Goal: Information Seeking & Learning: Learn about a topic

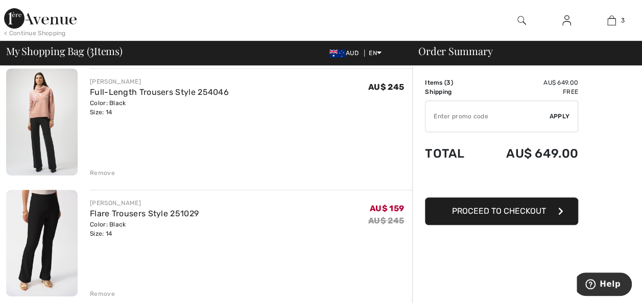
scroll to position [203, 0]
click at [51, 218] on img at bounding box center [41, 242] width 71 height 107
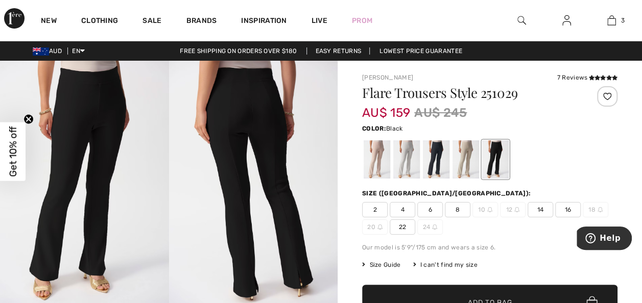
click at [468, 163] on div at bounding box center [465, 159] width 27 height 38
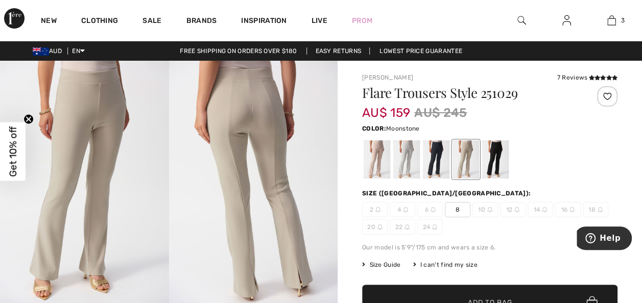
click at [411, 161] on div at bounding box center [406, 159] width 27 height 38
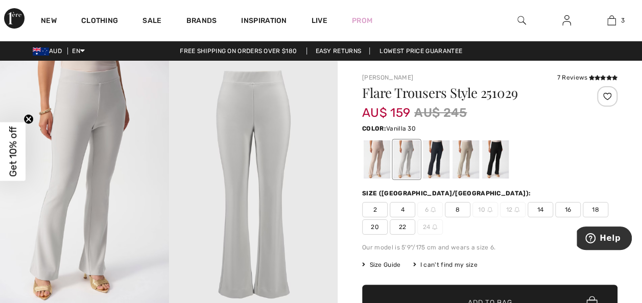
click at [437, 163] on div at bounding box center [436, 159] width 27 height 38
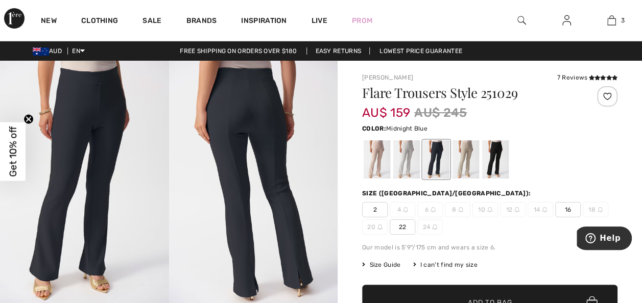
click at [467, 163] on div at bounding box center [465, 159] width 27 height 38
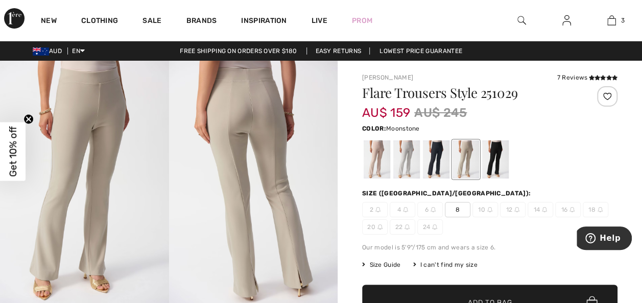
click at [493, 164] on div at bounding box center [495, 159] width 27 height 38
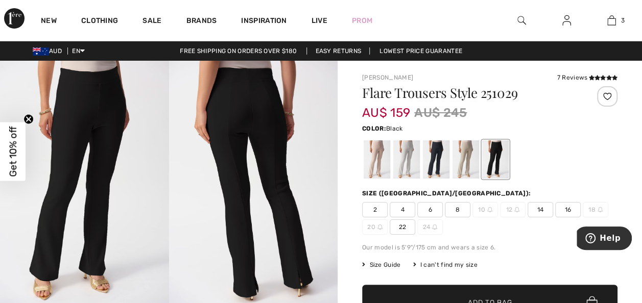
click at [379, 156] on div at bounding box center [377, 159] width 27 height 38
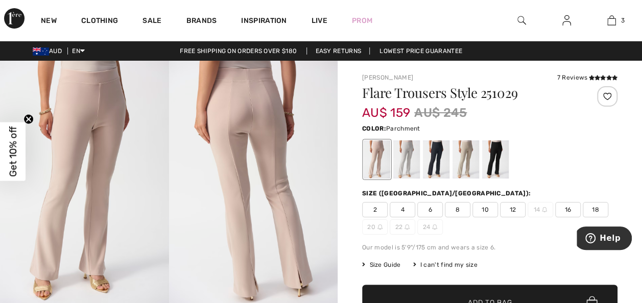
click at [403, 167] on div at bounding box center [406, 159] width 27 height 38
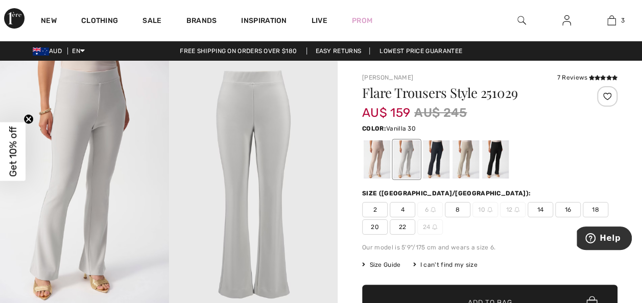
click at [258, 173] on img at bounding box center [253, 187] width 169 height 253
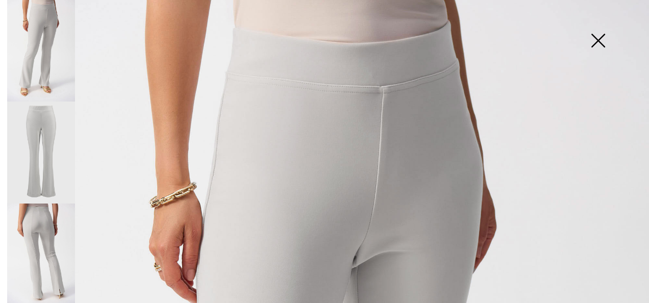
click at [55, 238] on img at bounding box center [41, 255] width 68 height 102
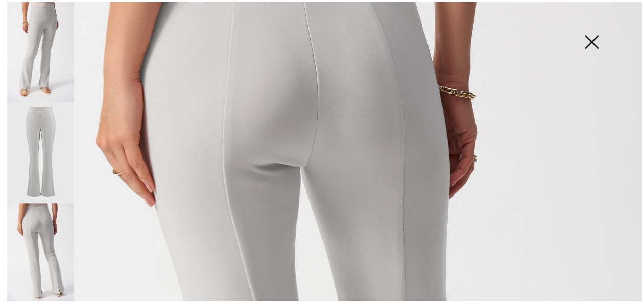
scroll to position [114, 0]
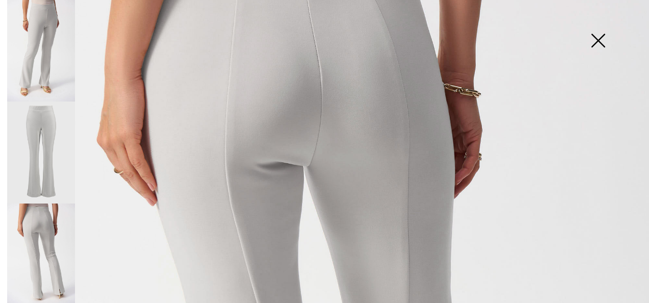
click at [599, 40] on img at bounding box center [598, 41] width 51 height 53
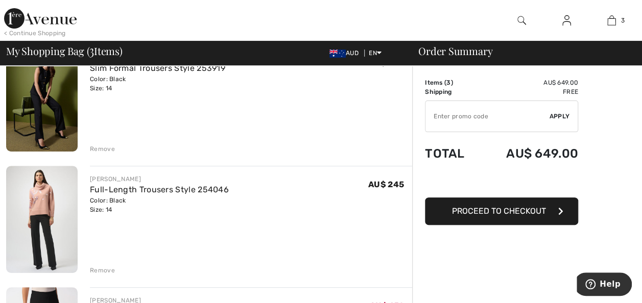
scroll to position [105, 0]
click at [45, 225] on img at bounding box center [41, 219] width 71 height 107
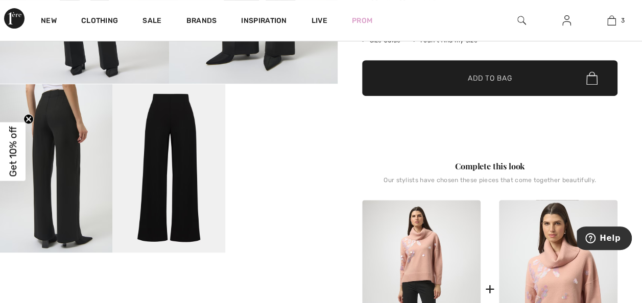
scroll to position [228, 0]
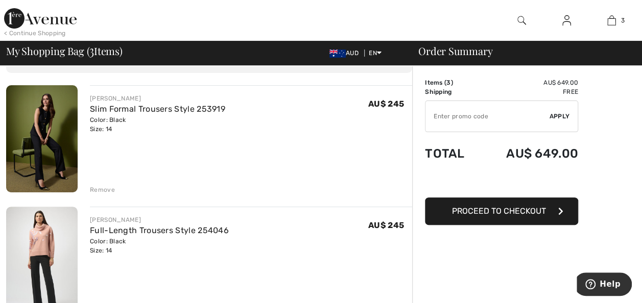
scroll to position [63, 0]
click at [57, 135] on img at bounding box center [41, 139] width 71 height 107
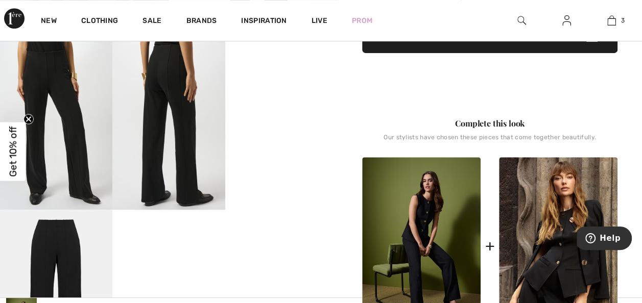
scroll to position [272, 0]
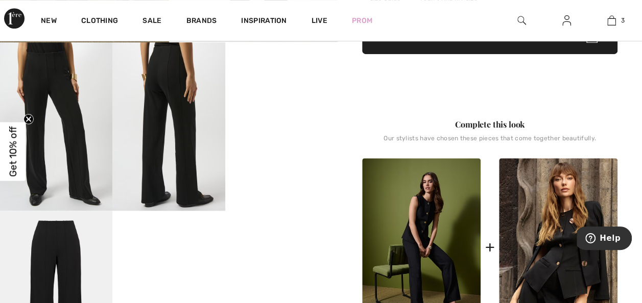
click at [291, 99] on video "Your browser does not support the video tag." at bounding box center [281, 70] width 112 height 56
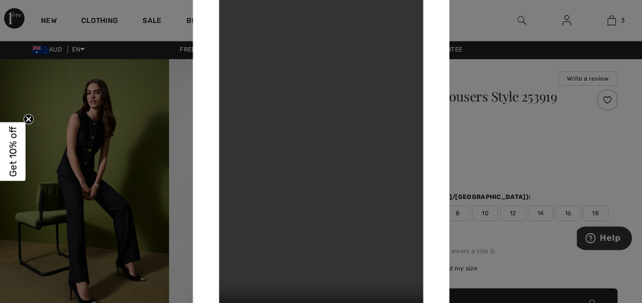
scroll to position [0, 0]
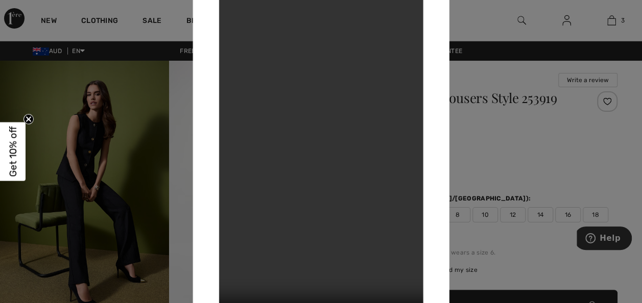
click at [63, 140] on div at bounding box center [321, 151] width 642 height 303
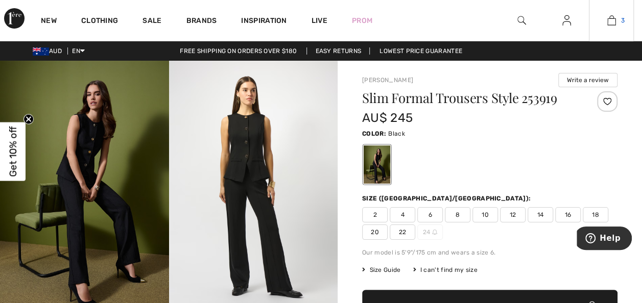
click at [618, 25] on link "3" at bounding box center [611, 20] width 44 height 12
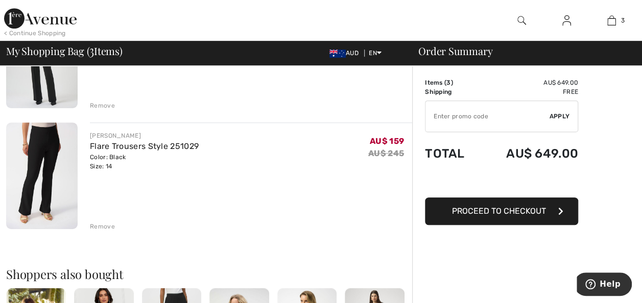
scroll to position [271, 0]
click at [101, 227] on div "Remove" at bounding box center [102, 226] width 25 height 9
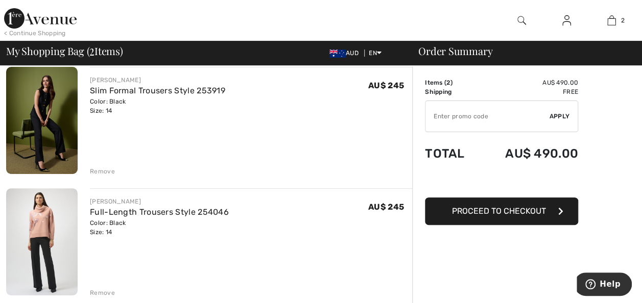
scroll to position [0, 0]
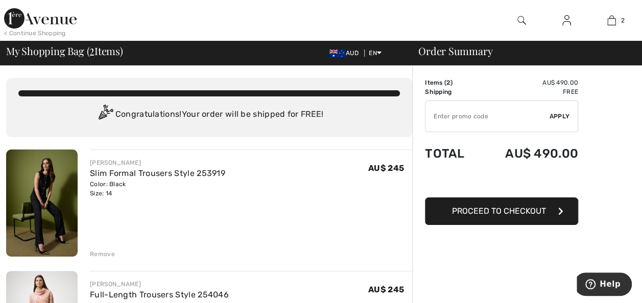
click at [42, 35] on div "< Continue Shopping" at bounding box center [35, 33] width 62 height 9
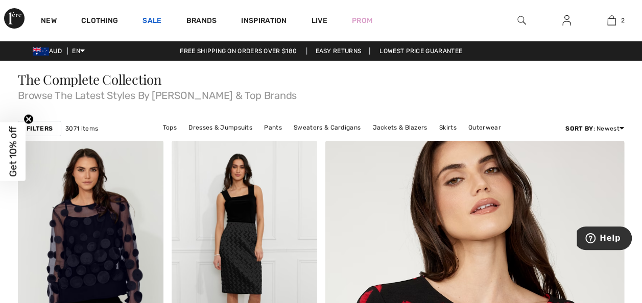
click at [147, 22] on link "Sale" at bounding box center [151, 21] width 19 height 11
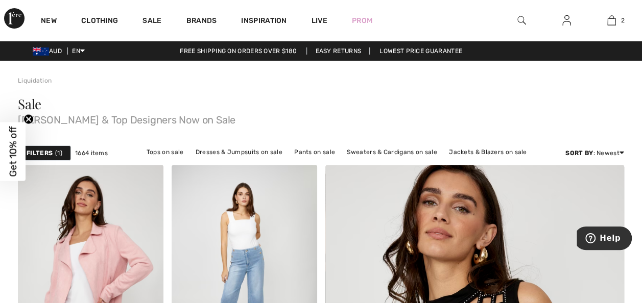
click at [55, 156] on span "1" at bounding box center [58, 153] width 7 height 9
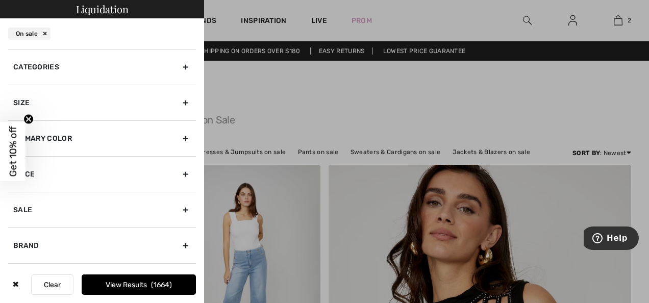
click at [181, 106] on div "Size" at bounding box center [102, 103] width 188 height 36
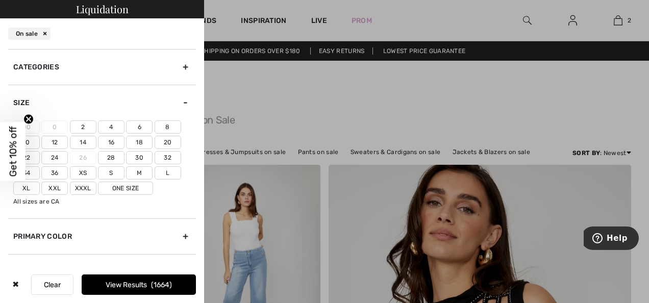
click at [83, 144] on label "14" at bounding box center [83, 142] width 27 height 13
click at [0, 0] on input"] "14" at bounding box center [0, 0] width 0 height 0
click at [182, 104] on div "Size" at bounding box center [102, 103] width 188 height 36
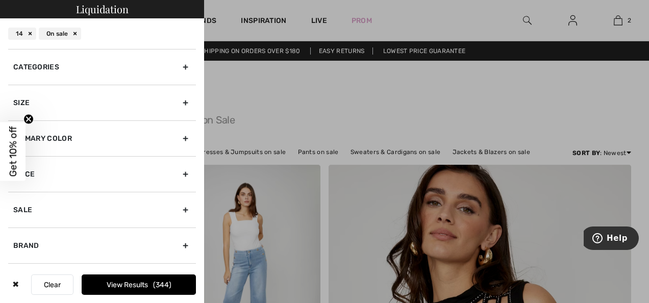
click at [180, 66] on div "Categories" at bounding box center [102, 67] width 188 height 36
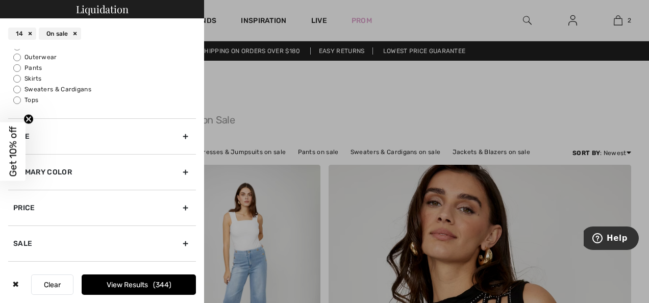
scroll to position [56, 0]
click at [33, 99] on label "Tops" at bounding box center [104, 97] width 183 height 9
click at [21, 99] on input "Tops" at bounding box center [17, 98] width 8 height 8
radio input "true"
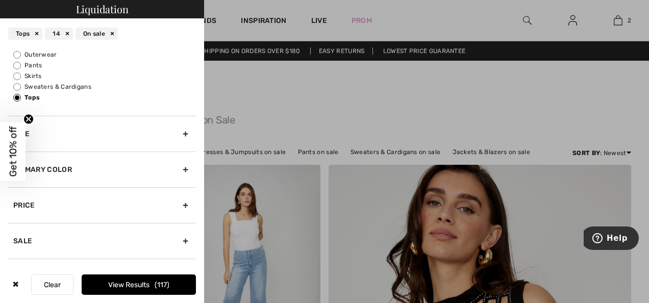
click at [32, 80] on label "Skirts" at bounding box center [104, 75] width 183 height 9
click at [21, 80] on input "Skirts" at bounding box center [17, 76] width 8 height 8
radio input "true"
click at [119, 67] on label "Pants" at bounding box center [104, 65] width 183 height 9
click at [21, 67] on input "Pants" at bounding box center [17, 66] width 8 height 8
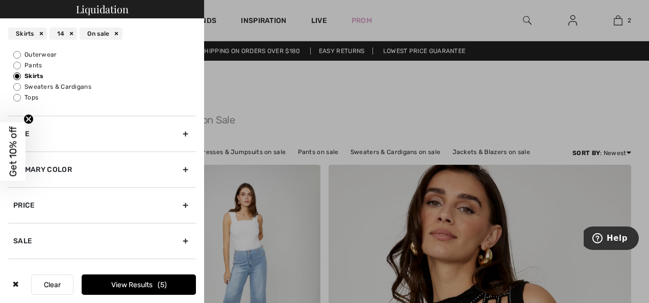
radio input "true"
click at [19, 97] on input "Tops" at bounding box center [17, 98] width 8 height 8
radio input "true"
click at [146, 287] on button "View Results 117" at bounding box center [139, 285] width 114 height 20
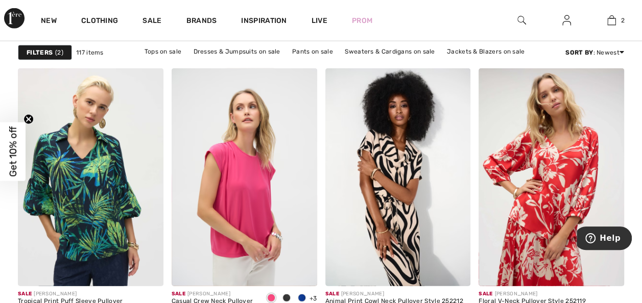
scroll to position [1304, 0]
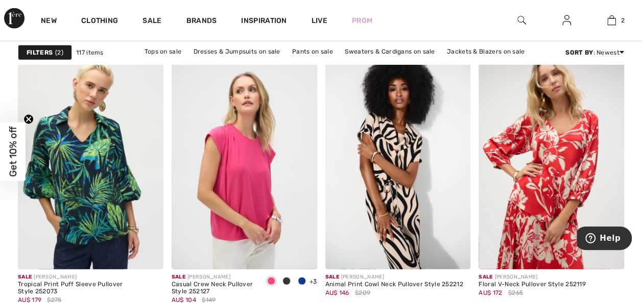
click at [57, 58] on div "Filters 2" at bounding box center [45, 52] width 54 height 15
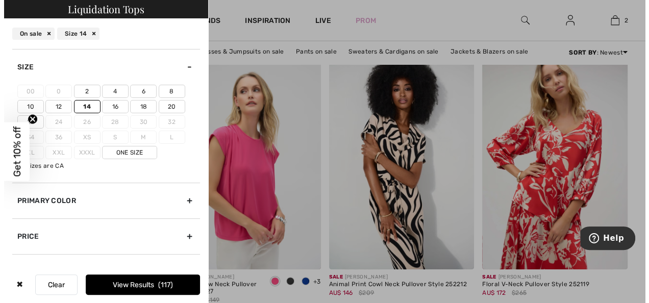
scroll to position [1316, 0]
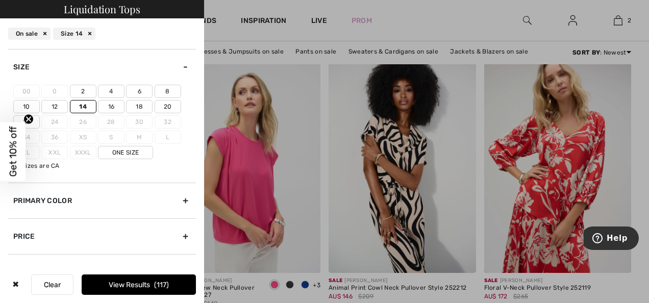
click at [54, 107] on label "12" at bounding box center [54, 106] width 27 height 13
click at [0, 0] on input"] "12" at bounding box center [0, 0] width 0 height 0
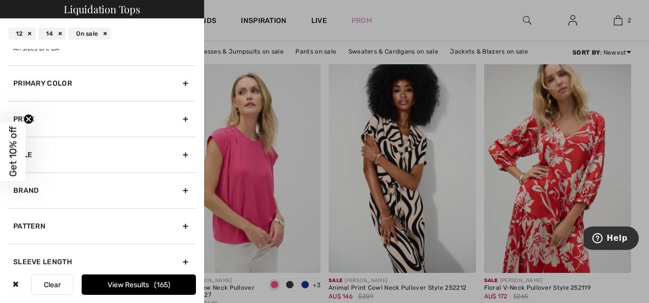
scroll to position [128, 0]
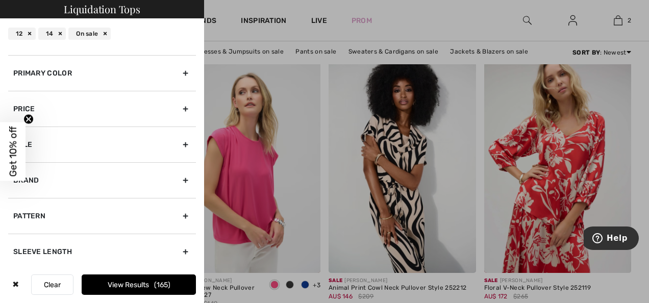
click at [181, 179] on div "Brand" at bounding box center [102, 180] width 188 height 36
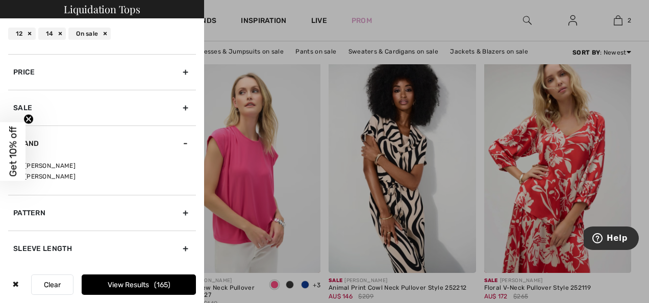
scroll to position [36, 0]
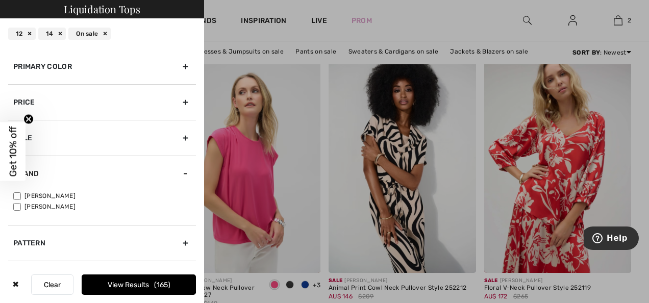
click at [46, 197] on label "[PERSON_NAME]" at bounding box center [104, 195] width 183 height 9
click at [21, 197] on input"] "[PERSON_NAME]" at bounding box center [17, 196] width 8 height 8
checkbox input"] "true"
click at [128, 286] on button "View Results 152" at bounding box center [139, 285] width 114 height 20
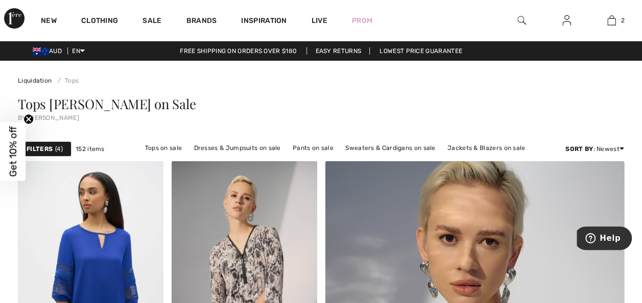
click at [498, 153] on link "Jackets & Blazers on sale" at bounding box center [486, 147] width 88 height 13
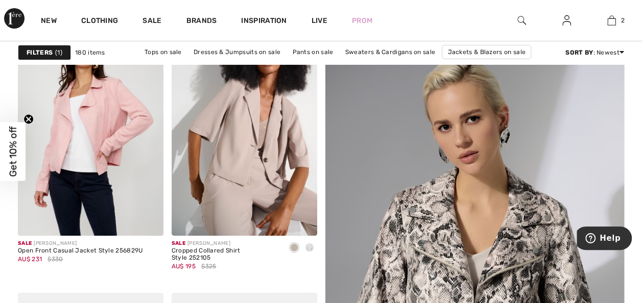
scroll to position [134, 0]
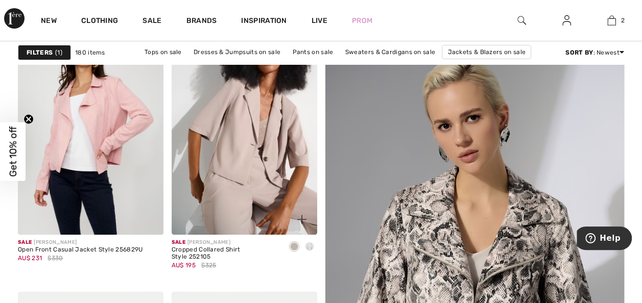
click at [268, 165] on img at bounding box center [245, 126] width 146 height 218
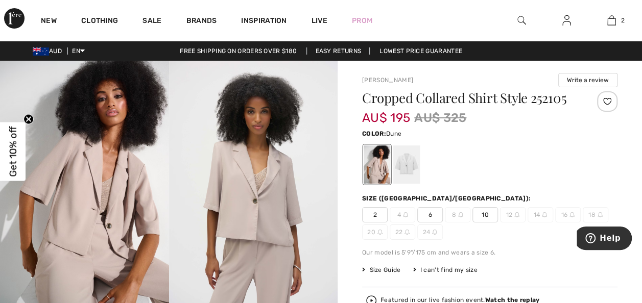
click at [408, 182] on div at bounding box center [406, 165] width 27 height 38
click at [405, 168] on div at bounding box center [406, 165] width 27 height 38
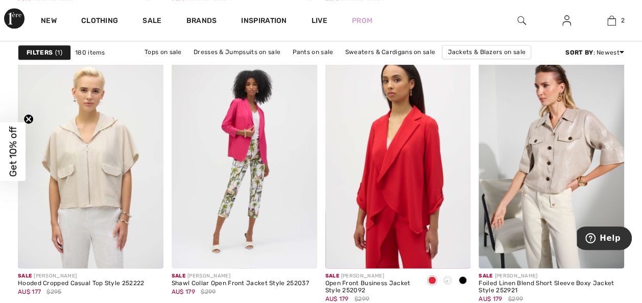
scroll to position [651, 0]
click at [403, 163] on img at bounding box center [398, 159] width 146 height 218
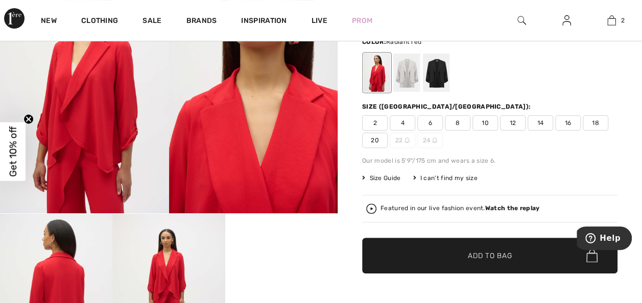
scroll to position [87, 0]
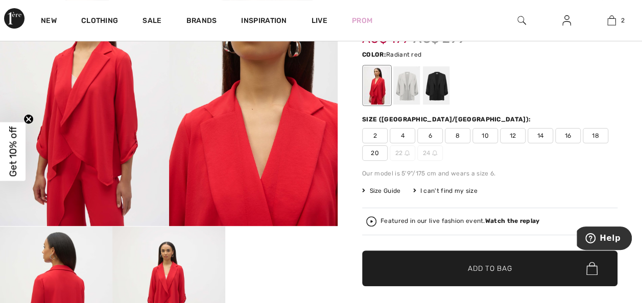
click at [408, 94] on div at bounding box center [406, 85] width 27 height 38
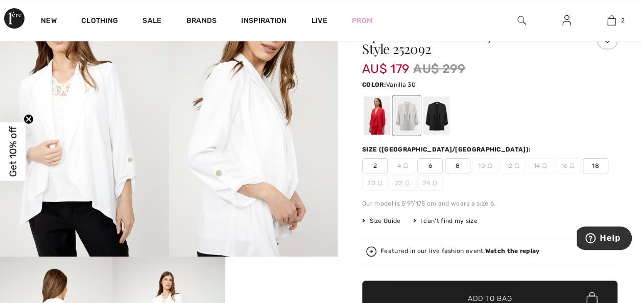
scroll to position [57, 0]
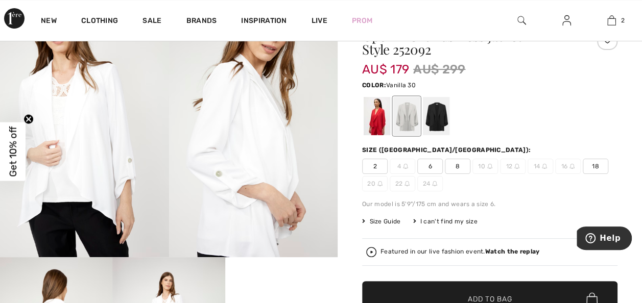
click at [436, 123] on div at bounding box center [436, 116] width 27 height 38
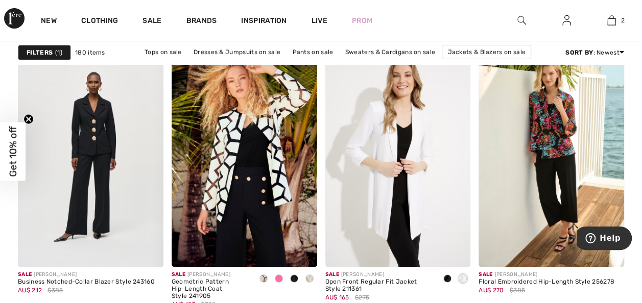
scroll to position [1858, 0]
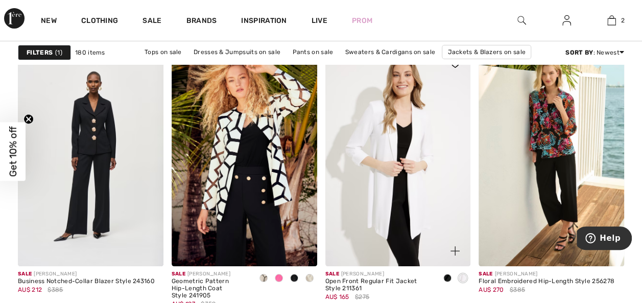
click at [400, 160] on img at bounding box center [398, 158] width 146 height 218
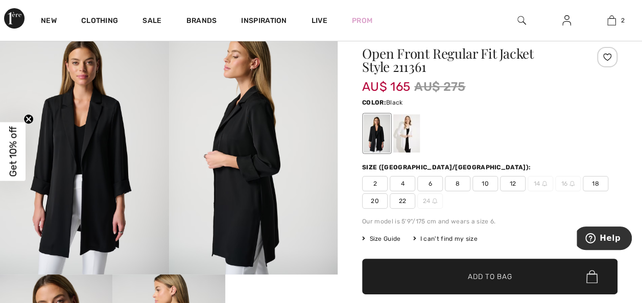
scroll to position [41, 0]
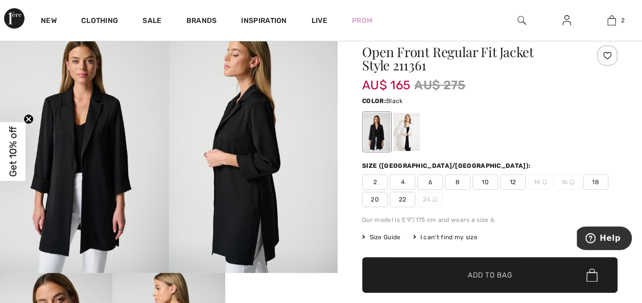
click at [374, 138] on div at bounding box center [377, 132] width 27 height 38
click at [405, 141] on div at bounding box center [406, 132] width 27 height 38
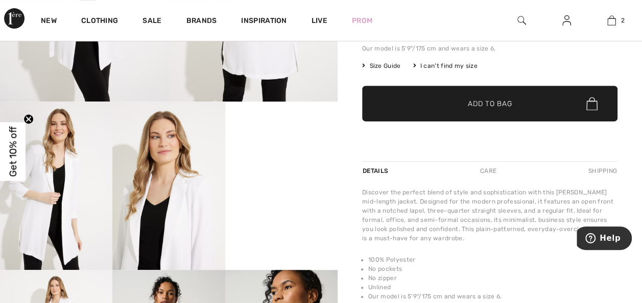
scroll to position [212, 0]
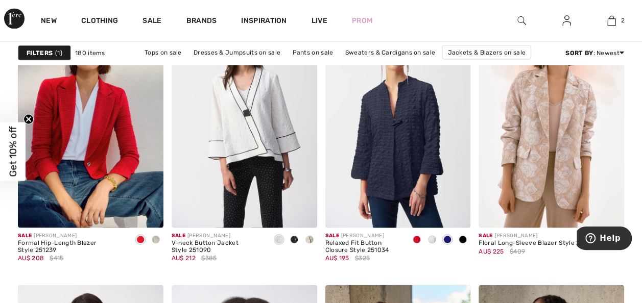
scroll to position [2853, 0]
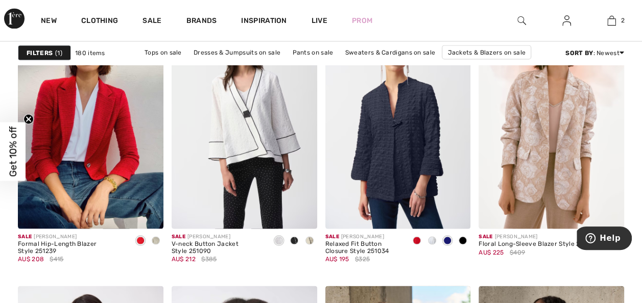
click at [108, 139] on img at bounding box center [91, 120] width 146 height 218
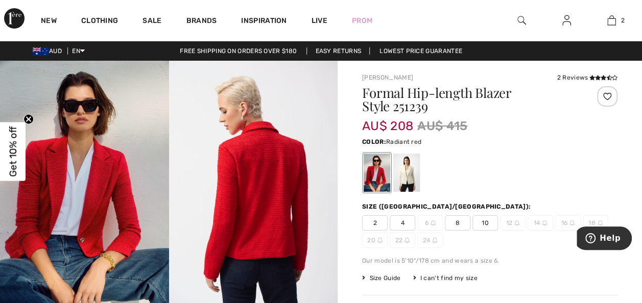
click at [403, 169] on div at bounding box center [406, 173] width 27 height 38
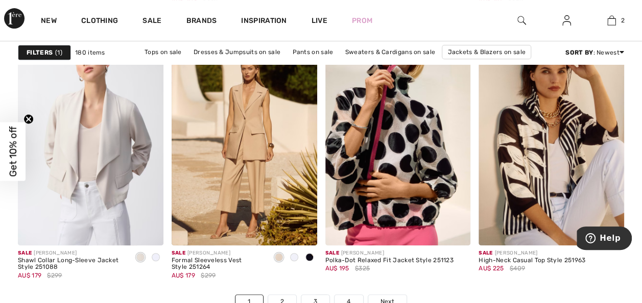
scroll to position [4042, 0]
click at [116, 146] on img at bounding box center [91, 137] width 146 height 218
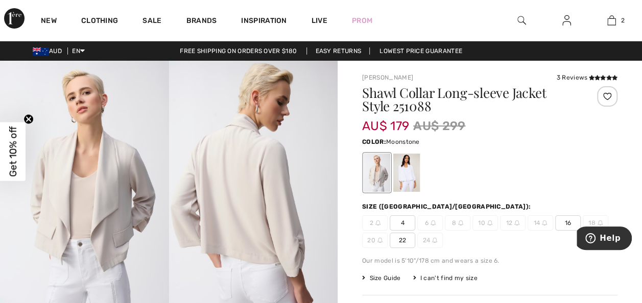
click at [406, 178] on div at bounding box center [406, 173] width 27 height 38
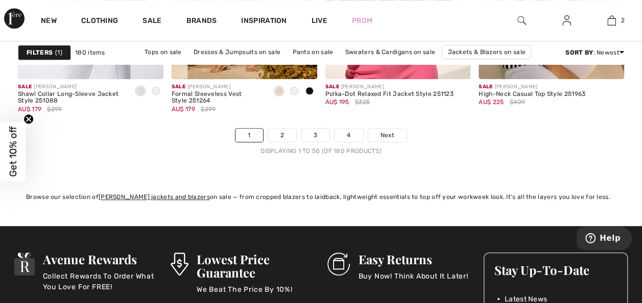
scroll to position [4211, 0]
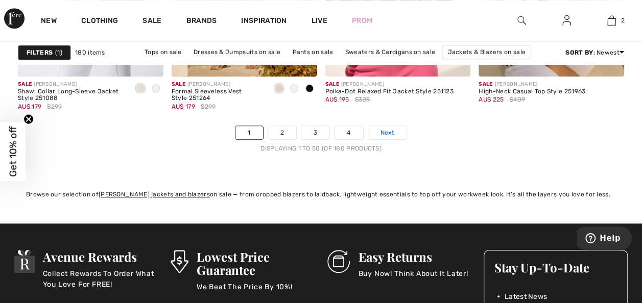
click at [386, 132] on span "Next" at bounding box center [387, 132] width 14 height 9
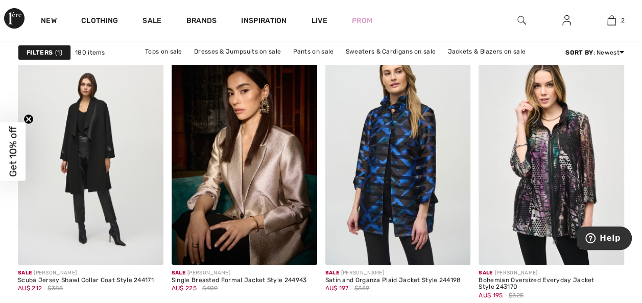
scroll to position [3747, 0]
click at [262, 179] on img at bounding box center [245, 155] width 146 height 218
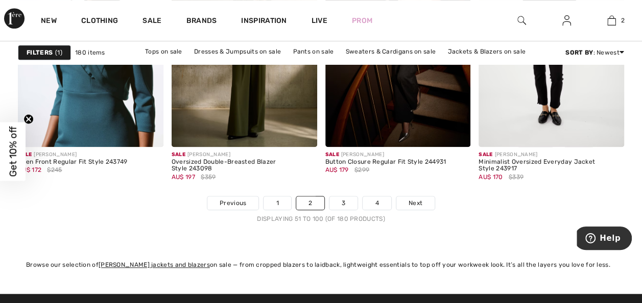
scroll to position [4141, 0]
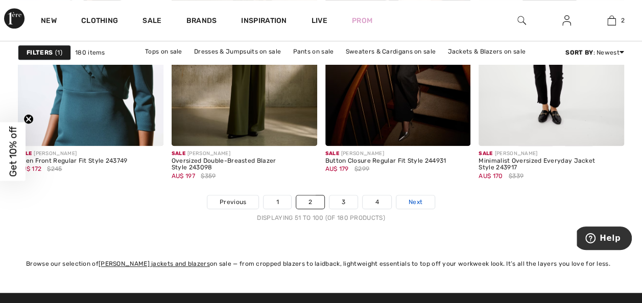
click at [414, 204] on link "Next" at bounding box center [415, 202] width 38 height 13
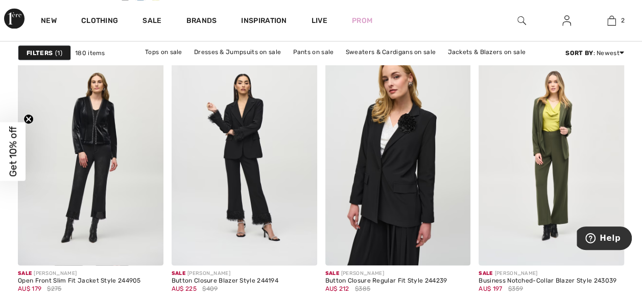
scroll to position [930, 0]
click at [564, 150] on img at bounding box center [551, 155] width 146 height 218
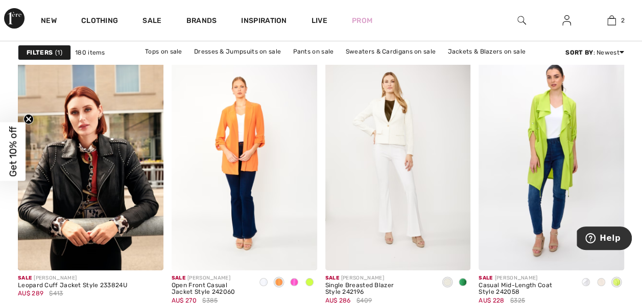
scroll to position [3762, 0]
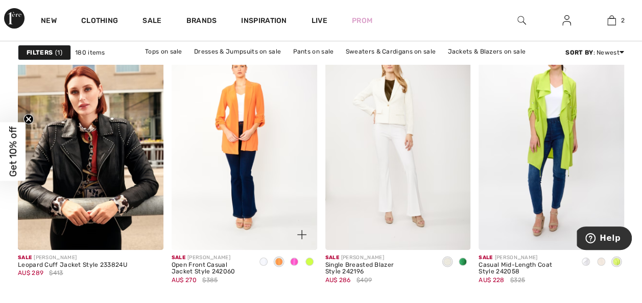
click at [238, 125] on img at bounding box center [245, 141] width 146 height 218
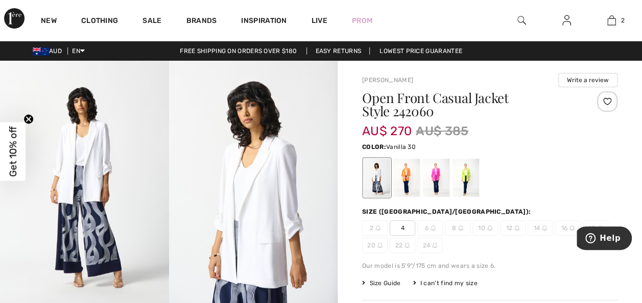
click at [406, 180] on div at bounding box center [406, 178] width 27 height 38
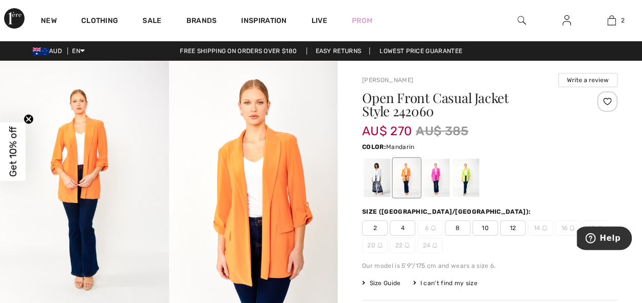
click at [439, 181] on div at bounding box center [436, 178] width 27 height 38
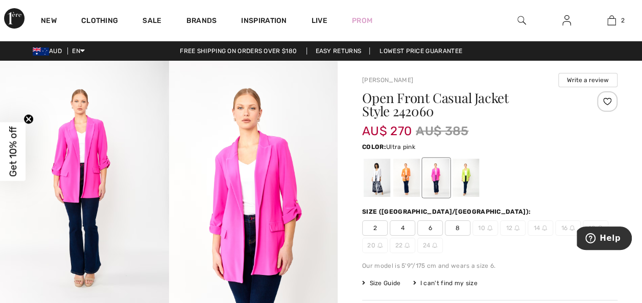
click at [464, 186] on div at bounding box center [465, 178] width 27 height 38
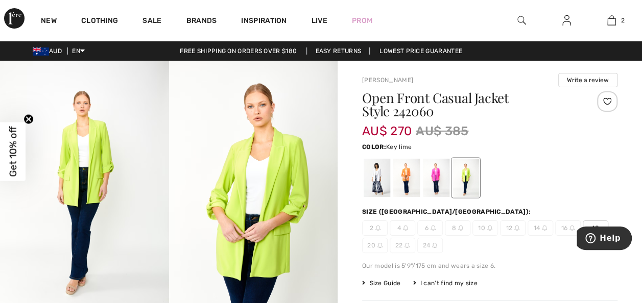
click at [405, 184] on div at bounding box center [406, 178] width 27 height 38
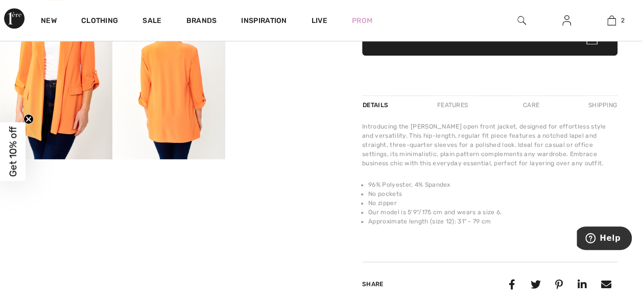
scroll to position [331, 0]
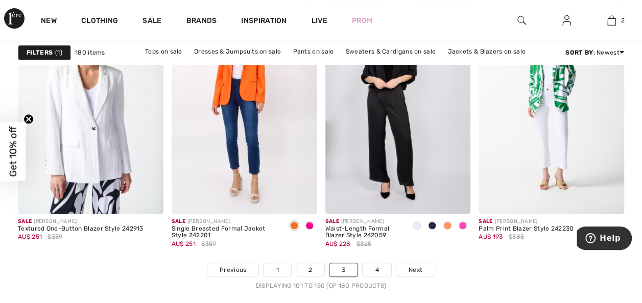
scroll to position [4075, 0]
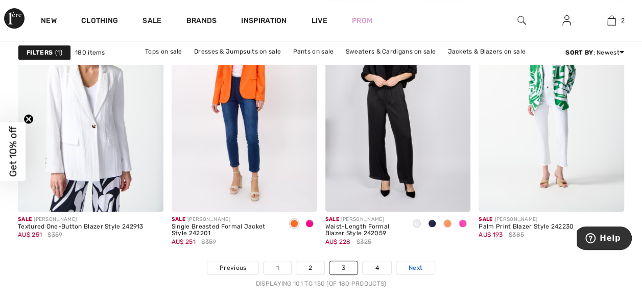
click at [417, 268] on span "Next" at bounding box center [415, 267] width 14 height 9
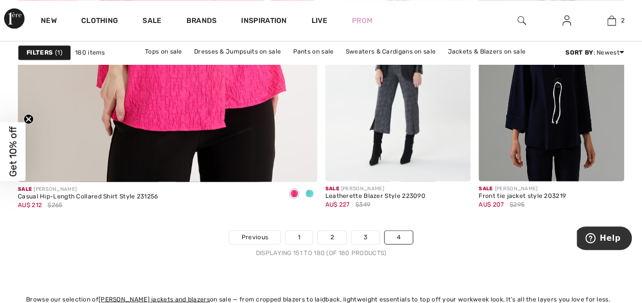
scroll to position [2626, 0]
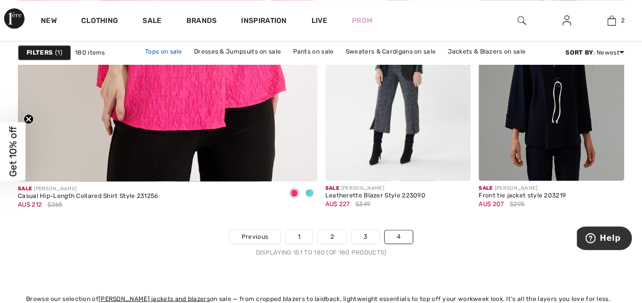
click at [166, 52] on link "Tops on sale" at bounding box center [163, 51] width 47 height 13
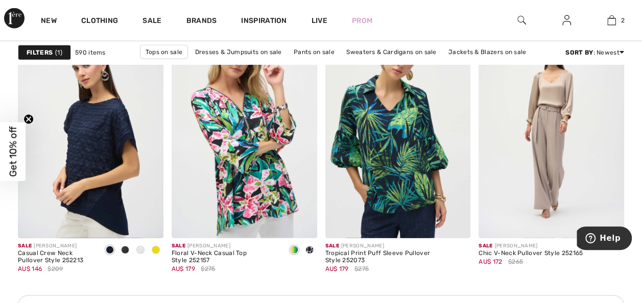
scroll to position [3119, 0]
click at [103, 151] on img at bounding box center [91, 129] width 146 height 218
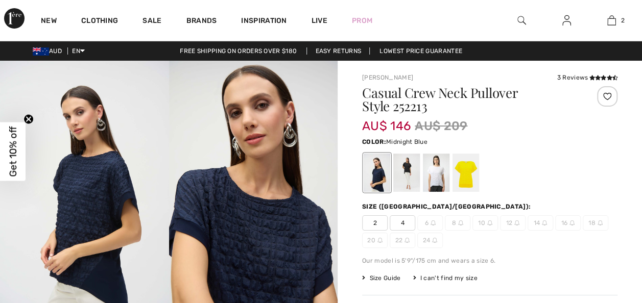
click at [429, 181] on div at bounding box center [436, 173] width 27 height 38
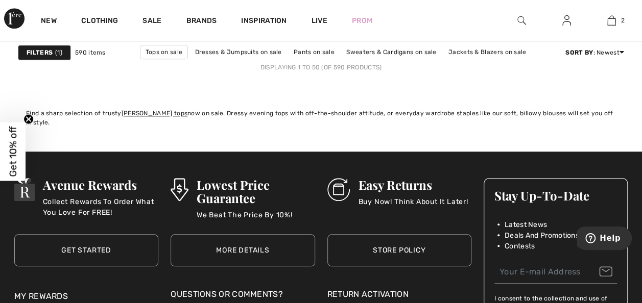
scroll to position [4292, 0]
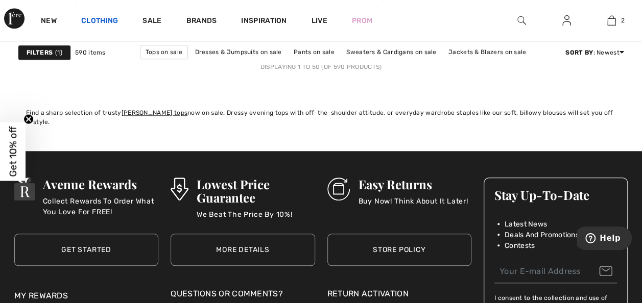
click at [96, 23] on link "Clothing" at bounding box center [99, 21] width 37 height 11
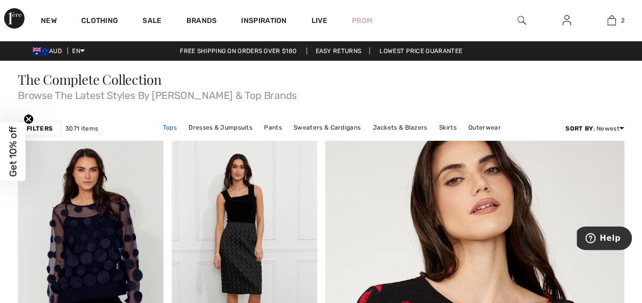
click at [170, 131] on link "Tops" at bounding box center [170, 127] width 24 height 13
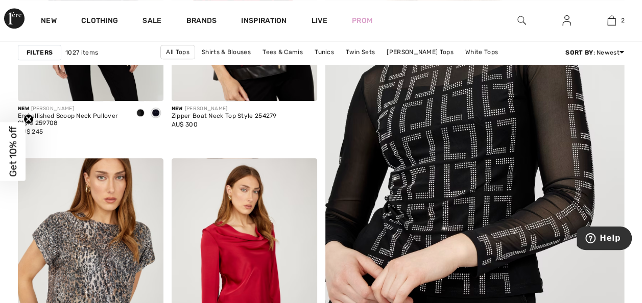
scroll to position [273, 0]
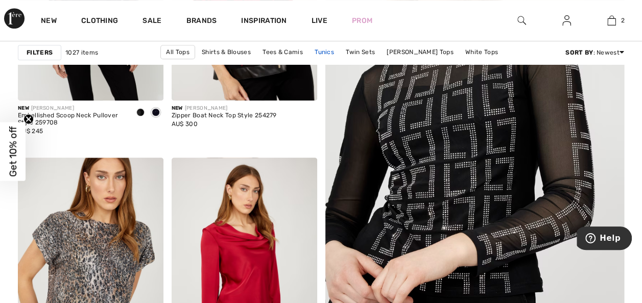
click at [309, 52] on link "Tunics" at bounding box center [324, 51] width 30 height 13
click at [197, 54] on link "Shirts & Blouses" at bounding box center [226, 51] width 59 height 13
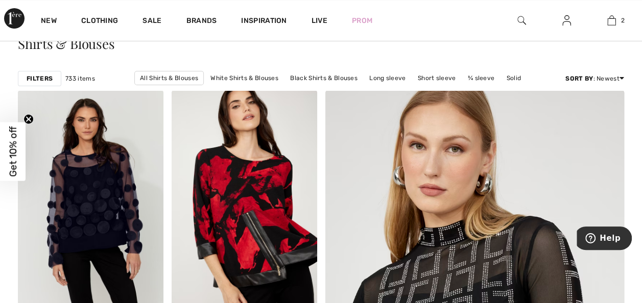
scroll to position [61, 0]
click at [385, 81] on link "Long sleeve" at bounding box center [387, 77] width 46 height 13
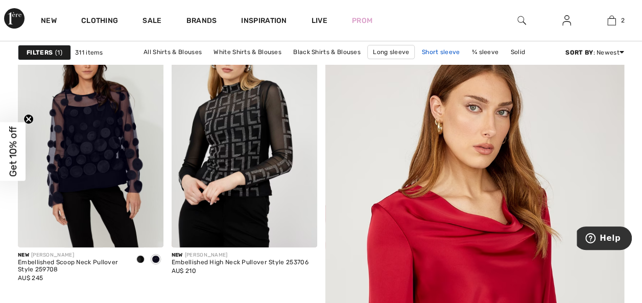
click at [440, 56] on link "Short sleeve" at bounding box center [441, 51] width 49 height 13
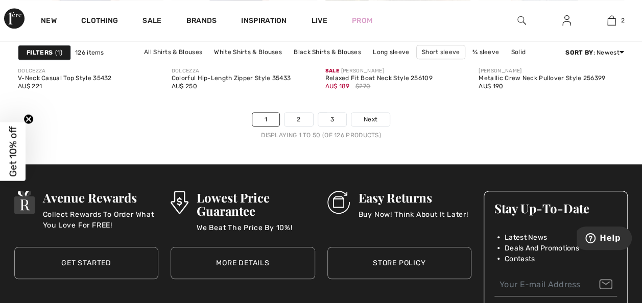
scroll to position [4225, 0]
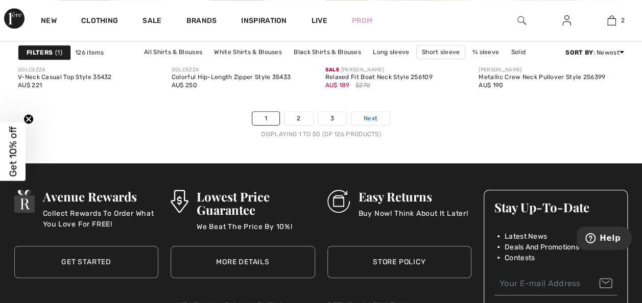
click at [370, 120] on link "Next" at bounding box center [370, 118] width 38 height 13
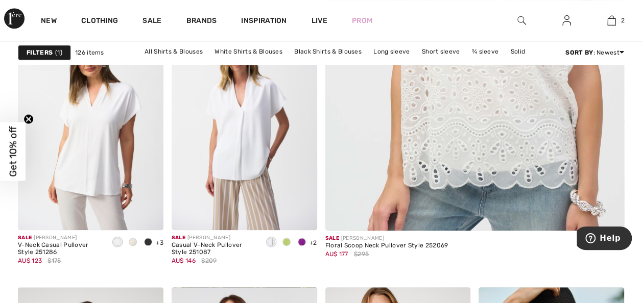
scroll to position [414, 0]
click at [110, 138] on img at bounding box center [91, 121] width 146 height 218
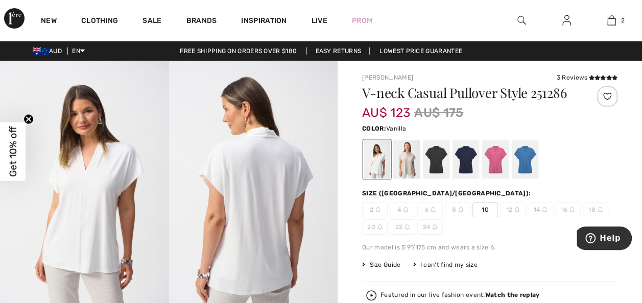
click at [527, 162] on div at bounding box center [525, 159] width 27 height 38
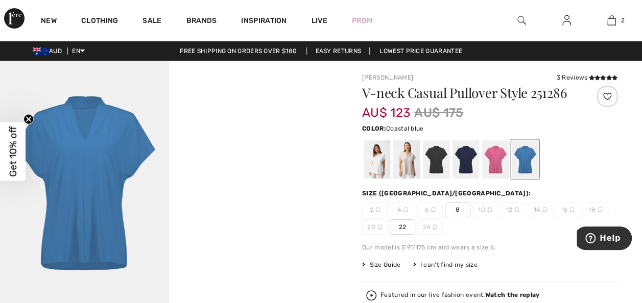
click at [491, 168] on div at bounding box center [495, 159] width 27 height 38
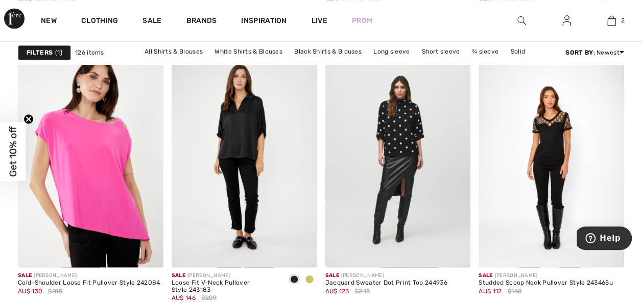
scroll to position [2814, 0]
click at [248, 142] on img at bounding box center [245, 159] width 146 height 218
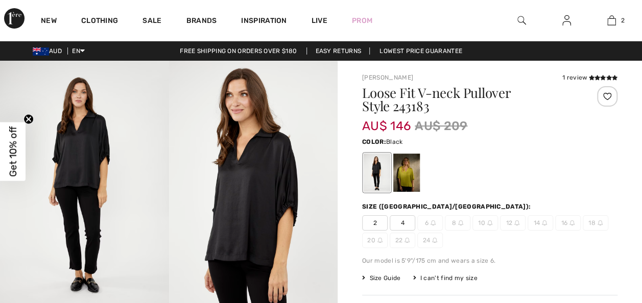
click at [409, 182] on div at bounding box center [406, 173] width 27 height 38
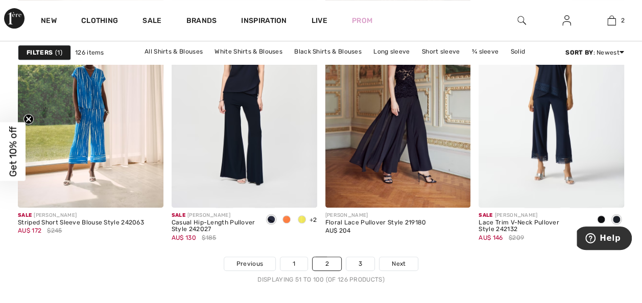
scroll to position [4082, 0]
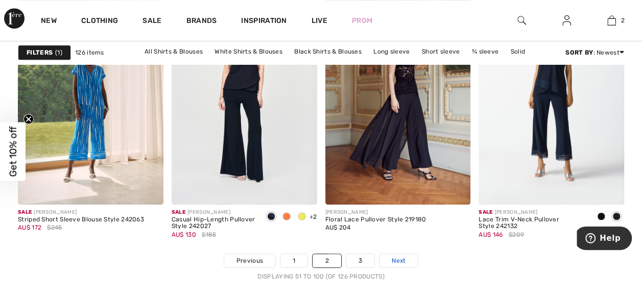
click at [393, 261] on span "Next" at bounding box center [399, 260] width 14 height 9
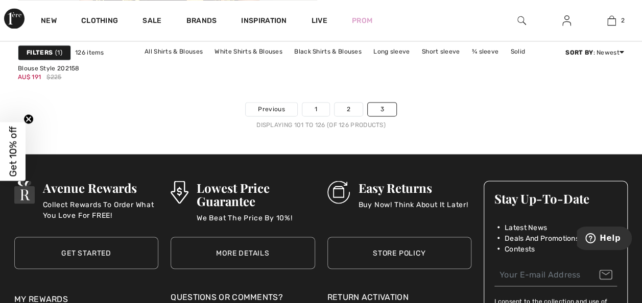
scroll to position [2709, 0]
